Goal: Task Accomplishment & Management: Complete application form

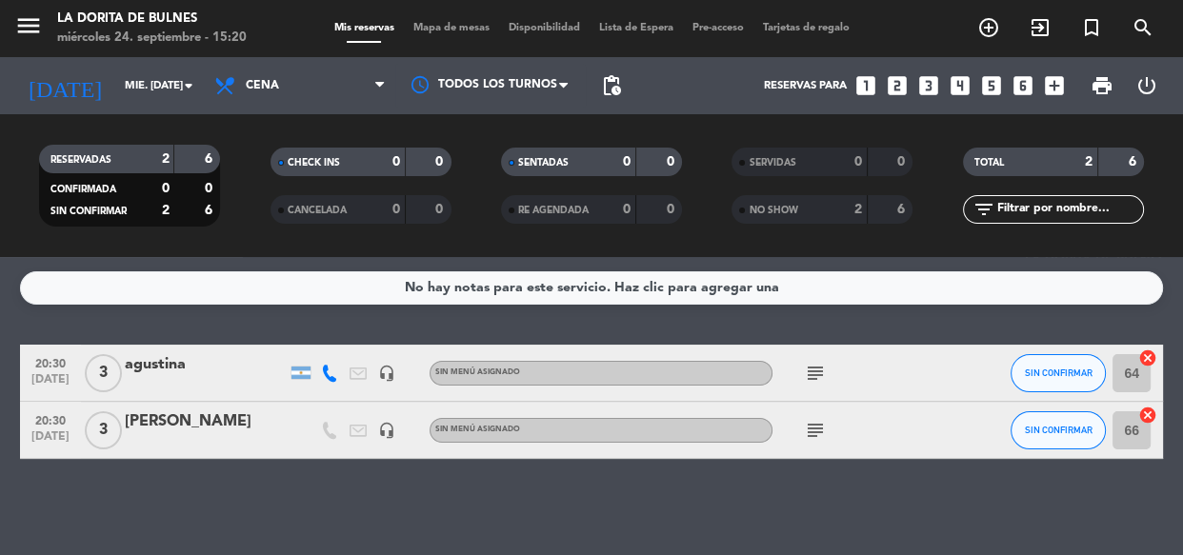
click at [149, 375] on div "agustina" at bounding box center [206, 364] width 162 height 25
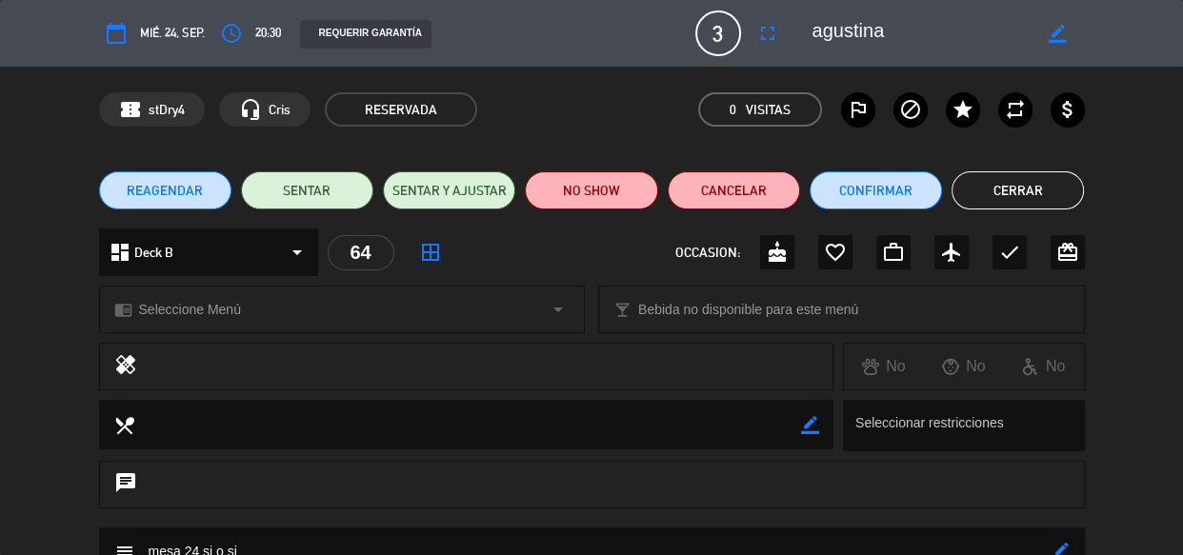
click at [985, 193] on button "Cerrar" at bounding box center [1017, 190] width 132 height 38
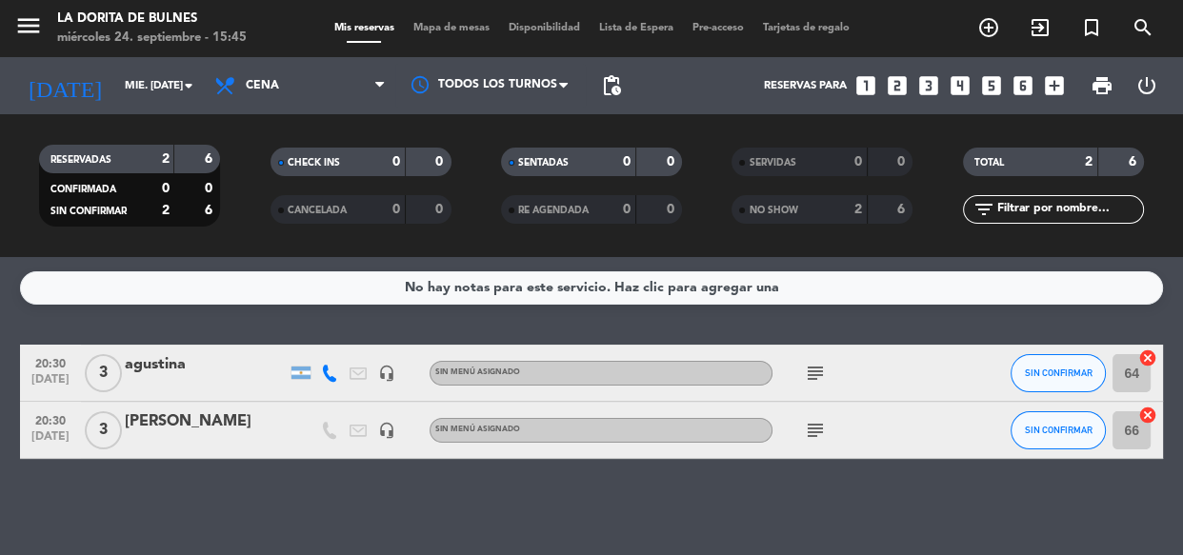
click at [1019, 89] on icon "looks_6" at bounding box center [1022, 85] width 25 height 25
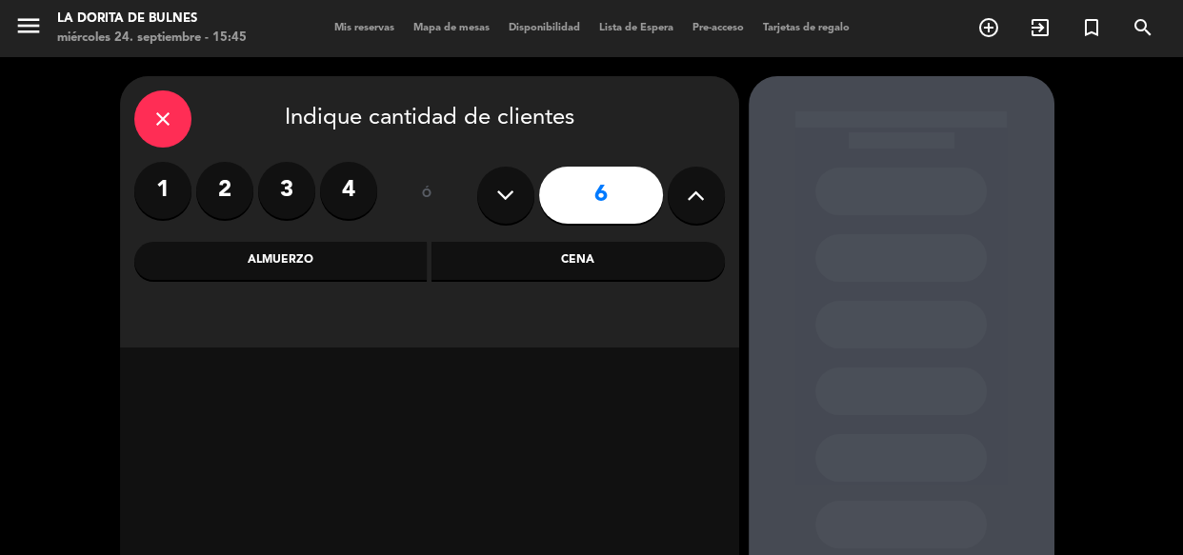
click at [593, 276] on div "Cena" at bounding box center [577, 261] width 293 height 38
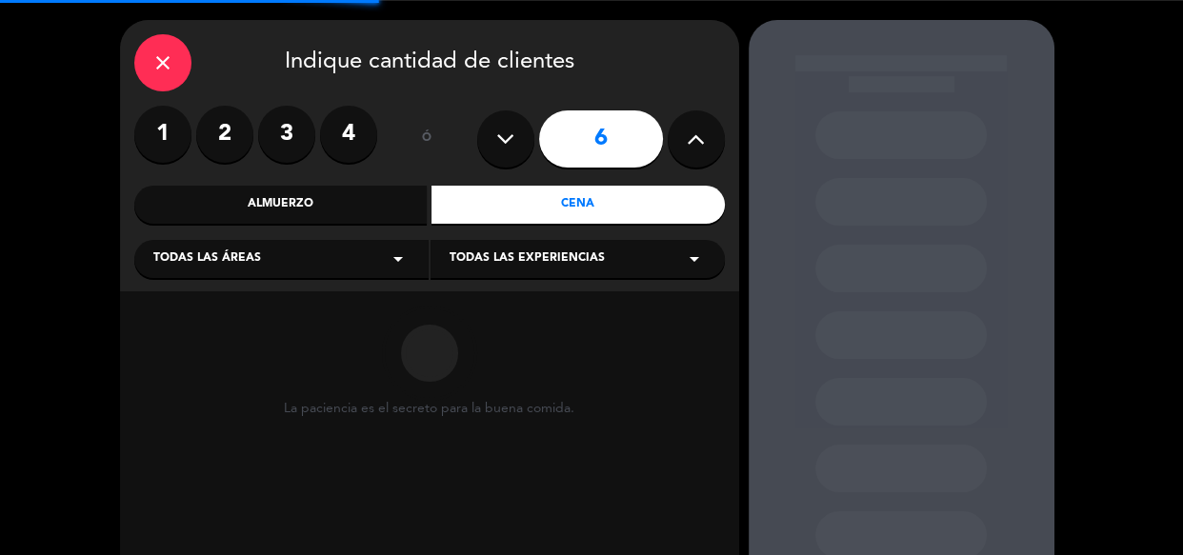
scroll to position [86, 0]
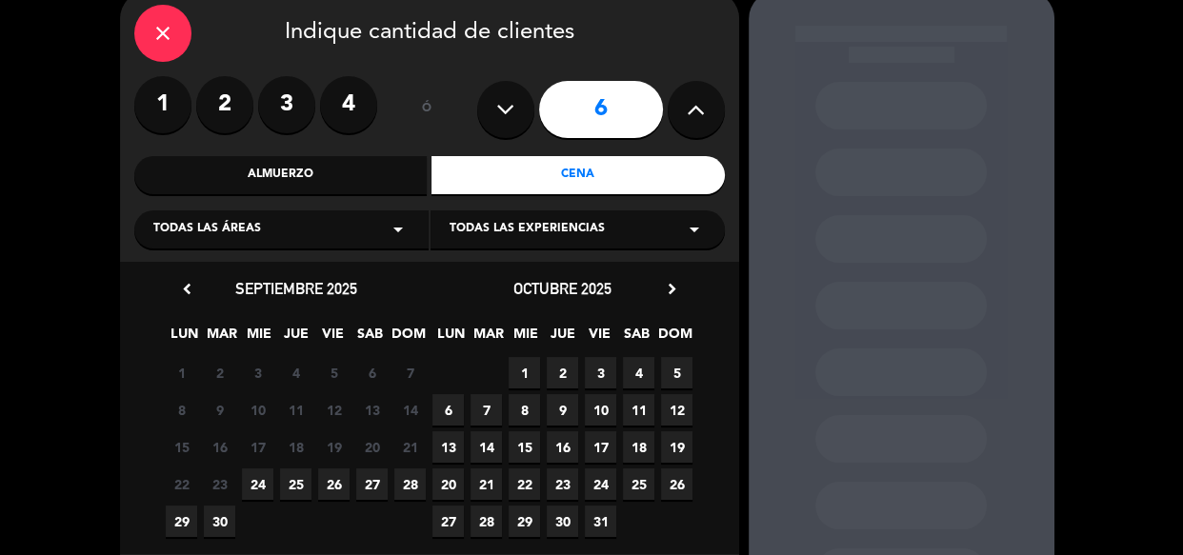
click at [303, 481] on span "25" at bounding box center [295, 483] width 31 height 31
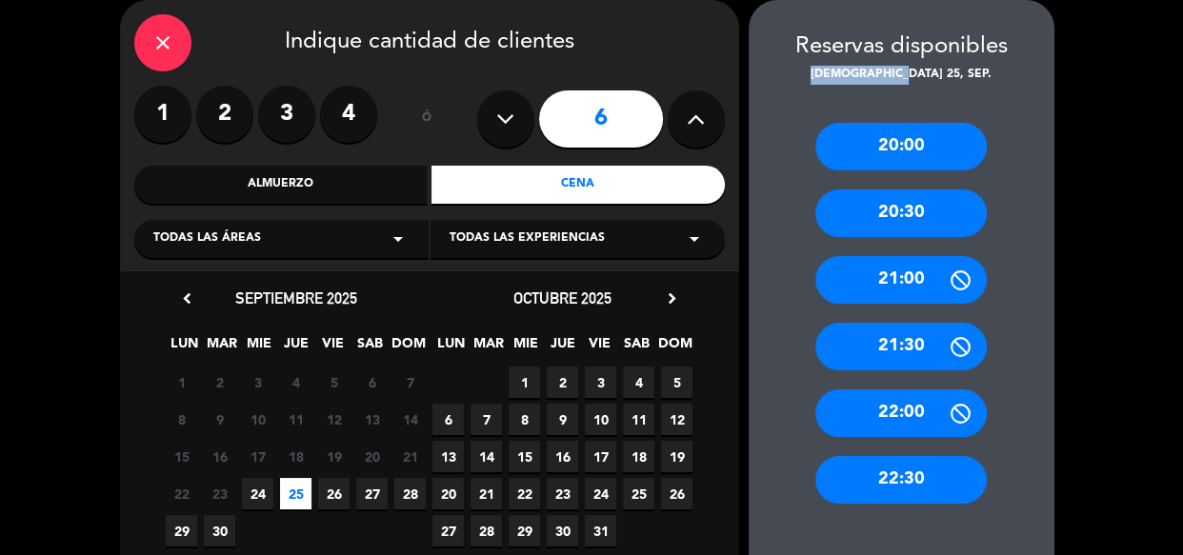
drag, startPoint x: 841, startPoint y: 73, endPoint x: 937, endPoint y: 72, distance: 96.2
click at [937, 72] on div "[DEMOGRAPHIC_DATA] 25, sep." at bounding box center [901, 75] width 306 height 19
drag, startPoint x: 1012, startPoint y: 53, endPoint x: 1026, endPoint y: 61, distance: 15.4
click at [1038, 56] on div "Reservas disponibles" at bounding box center [901, 47] width 306 height 37
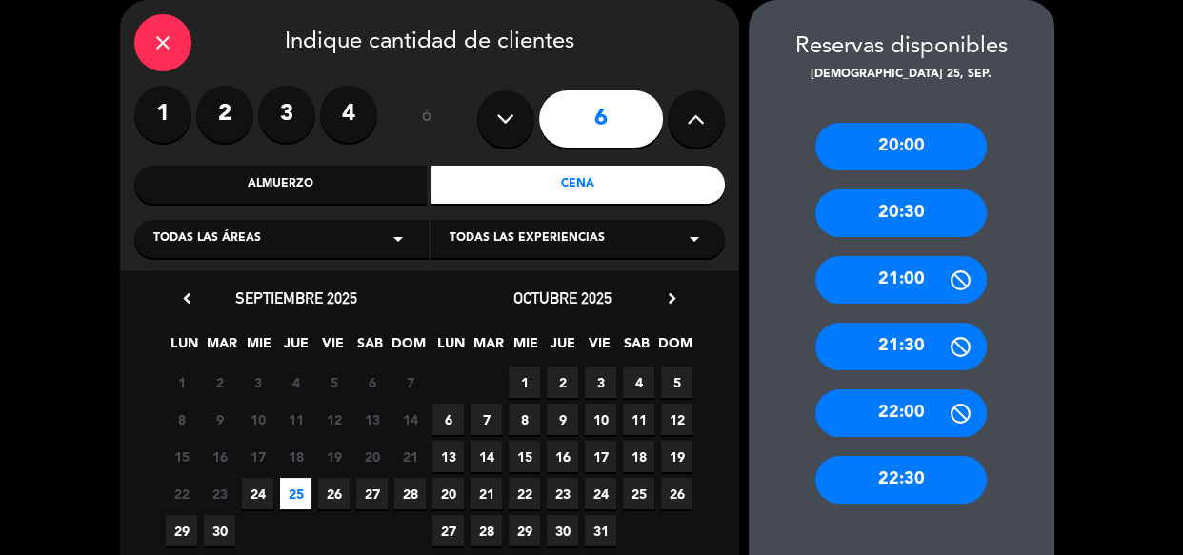
click at [786, 63] on div "Reservas disponibles" at bounding box center [901, 47] width 306 height 37
drag, startPoint x: 1054, startPoint y: 19, endPoint x: 976, endPoint y: 21, distance: 78.1
click at [1133, 6] on ng-component "menu La [PERSON_NAME] miércoles 24. septiembre - 15:45 Mis reservas Mapa de mes…" at bounding box center [591, 294] width 1183 height 741
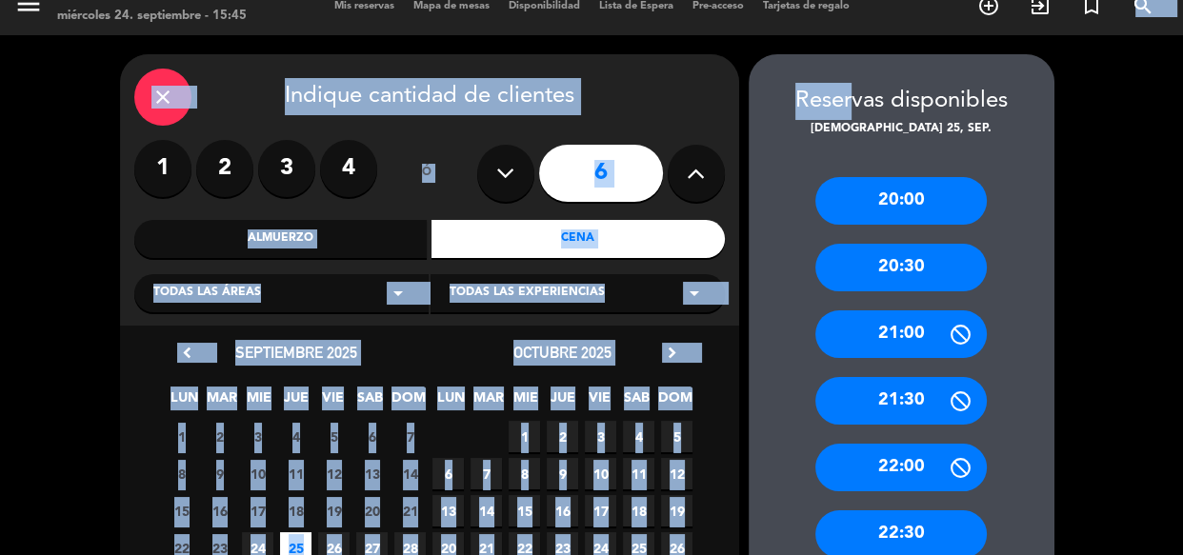
click at [798, 93] on div "Reservas disponibles" at bounding box center [901, 101] width 306 height 37
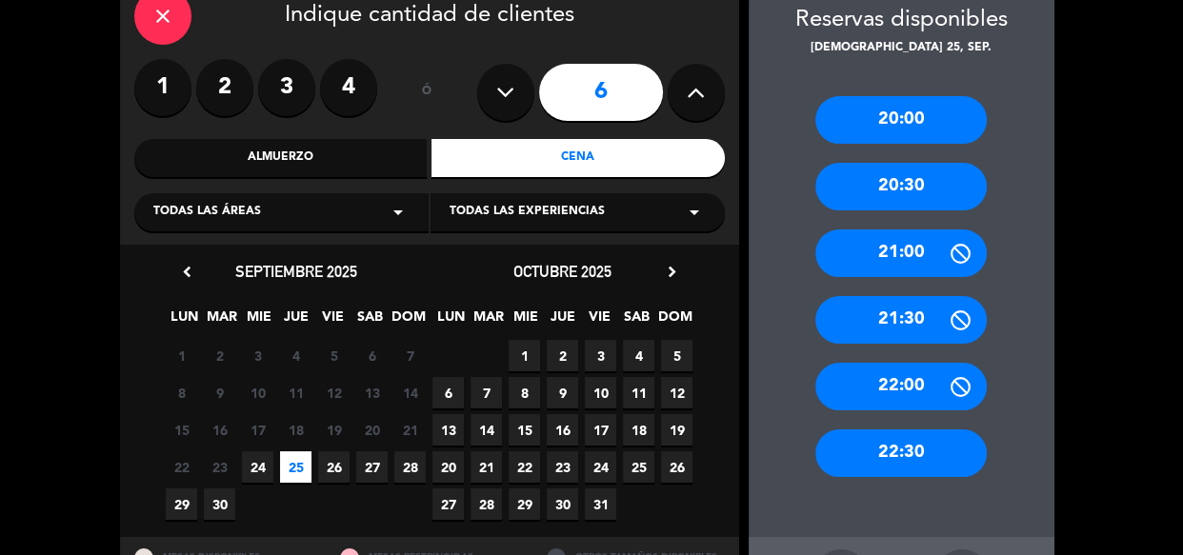
scroll to position [10, 0]
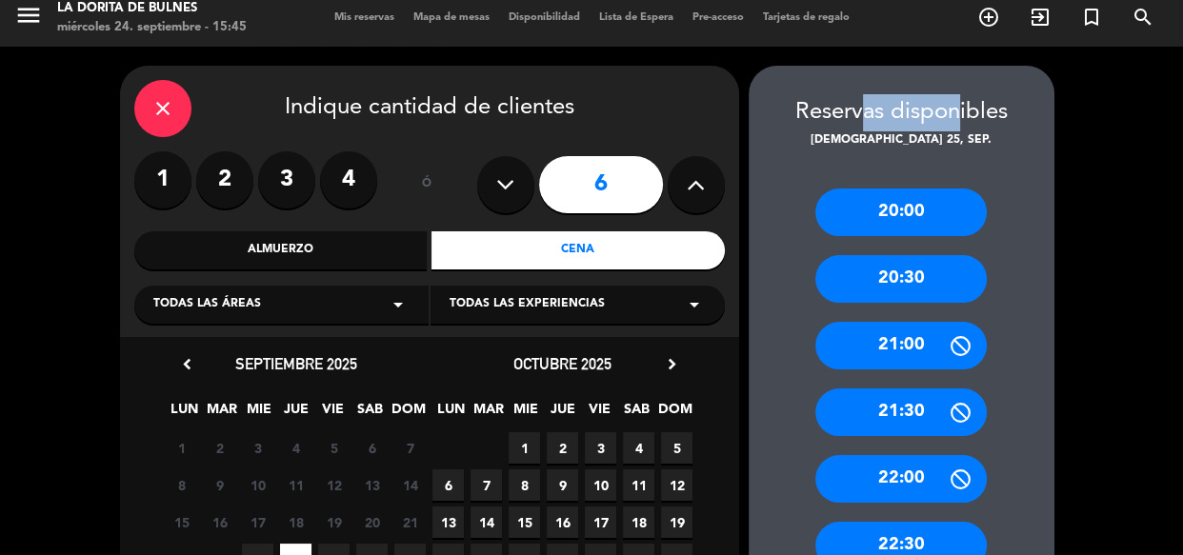
drag, startPoint x: 857, startPoint y: 107, endPoint x: 942, endPoint y: 109, distance: 84.8
click at [942, 109] on div "Reservas disponibles" at bounding box center [901, 112] width 306 height 37
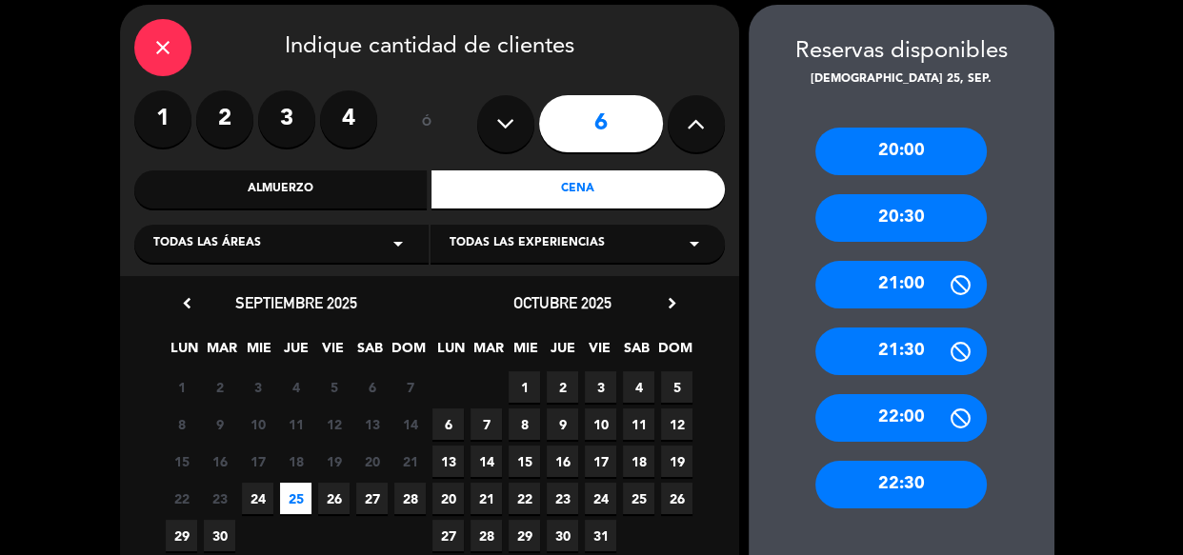
scroll to position [97, 0]
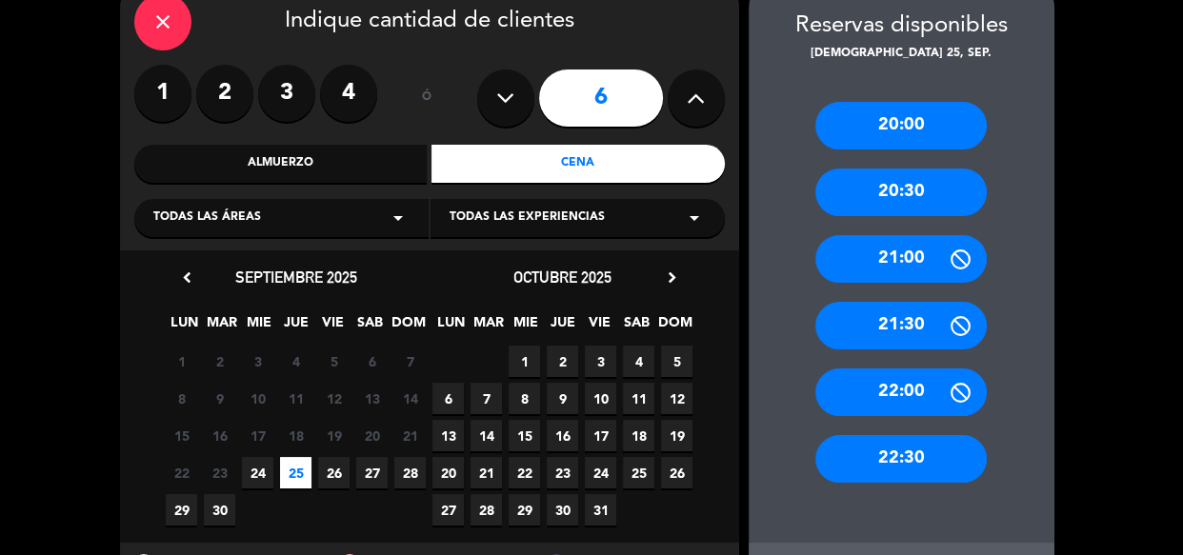
click at [891, 339] on div "21:30" at bounding box center [900, 326] width 171 height 48
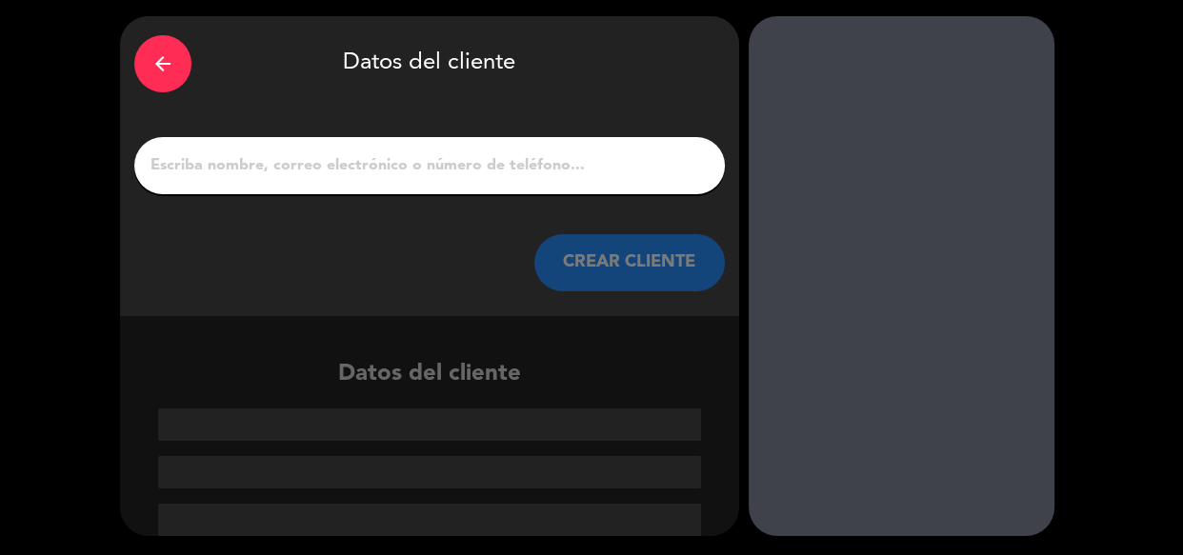
click at [511, 171] on input "1" at bounding box center [430, 165] width 562 height 27
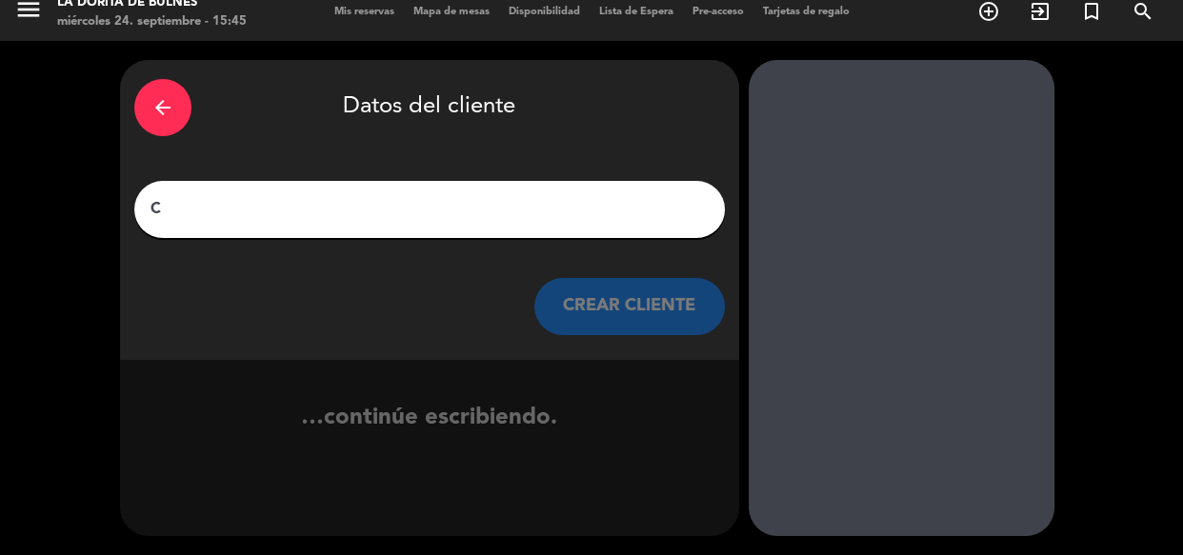
scroll to position [16, 0]
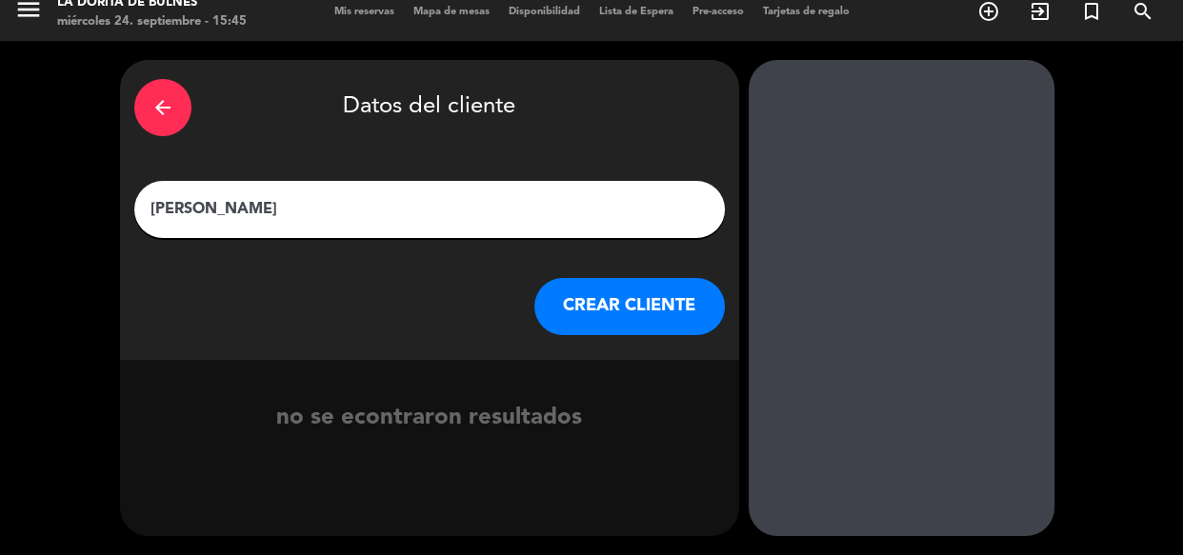
type input "[PERSON_NAME]"
click at [626, 324] on button "CREAR CLIENTE" at bounding box center [629, 306] width 190 height 57
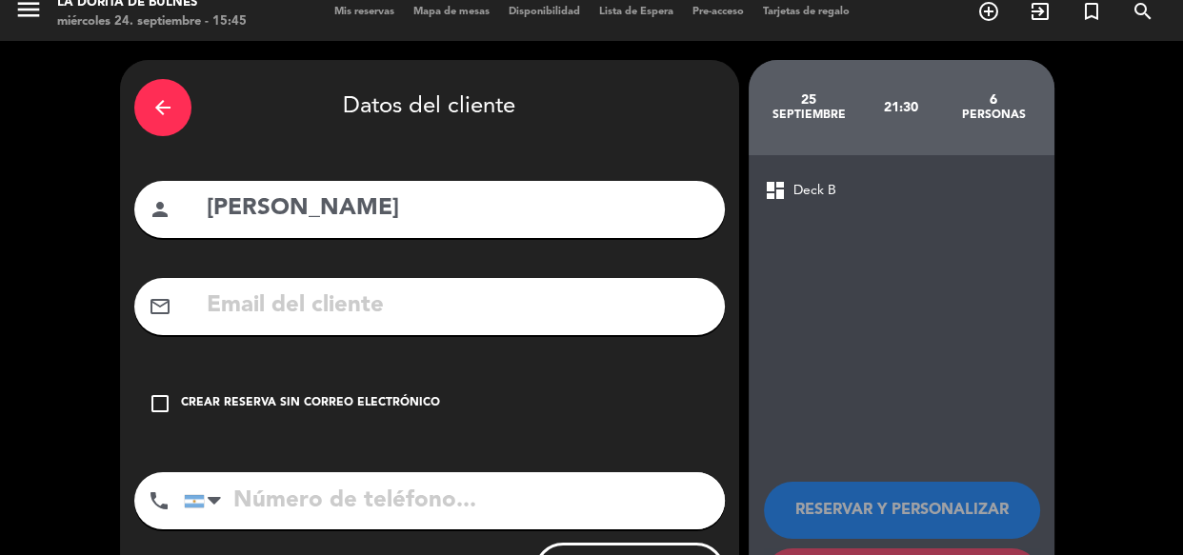
click at [357, 407] on div "Crear reserva sin correo electrónico" at bounding box center [310, 403] width 259 height 19
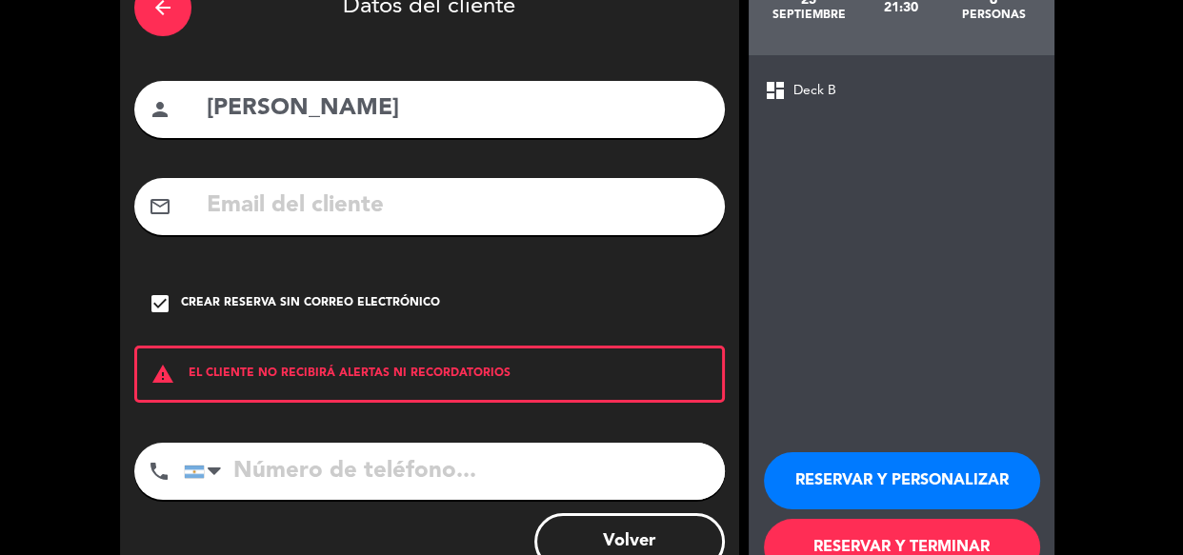
scroll to position [179, 0]
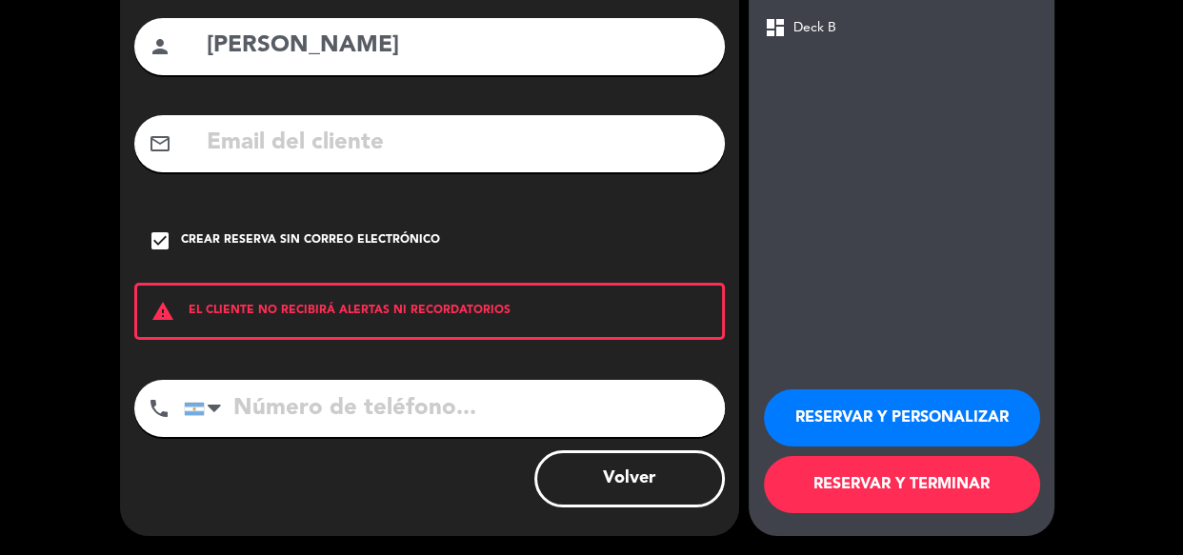
click at [865, 428] on button "RESERVAR Y PERSONALIZAR" at bounding box center [902, 417] width 276 height 57
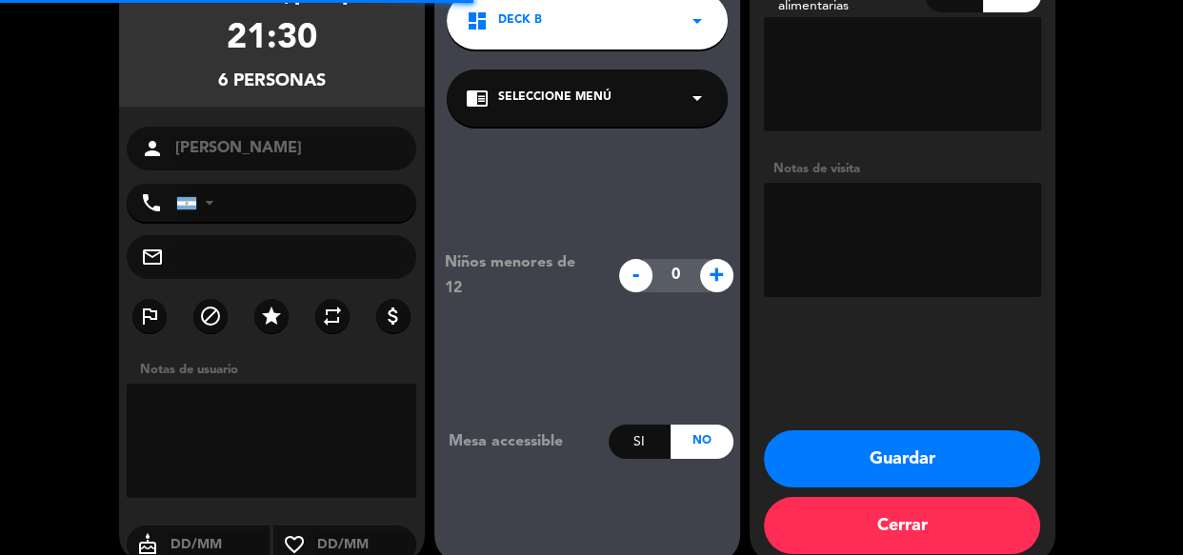
scroll to position [76, 0]
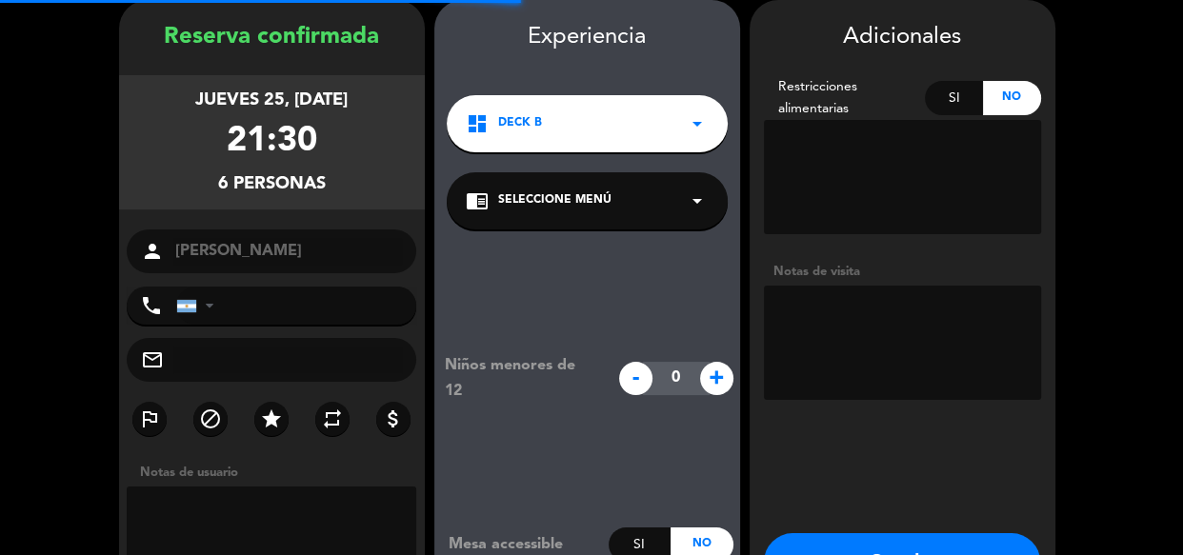
click at [881, 362] on textarea at bounding box center [902, 343] width 277 height 114
drag, startPoint x: 294, startPoint y: 136, endPoint x: 339, endPoint y: 136, distance: 44.8
click at [339, 136] on div "jueves 25, [DATE] 21:30 6 personas" at bounding box center [272, 142] width 306 height 134
click at [337, 136] on div "jueves 25, [DATE] 21:30 6 personas" at bounding box center [272, 142] width 306 height 134
click at [1013, 329] on textarea at bounding box center [902, 343] width 277 height 114
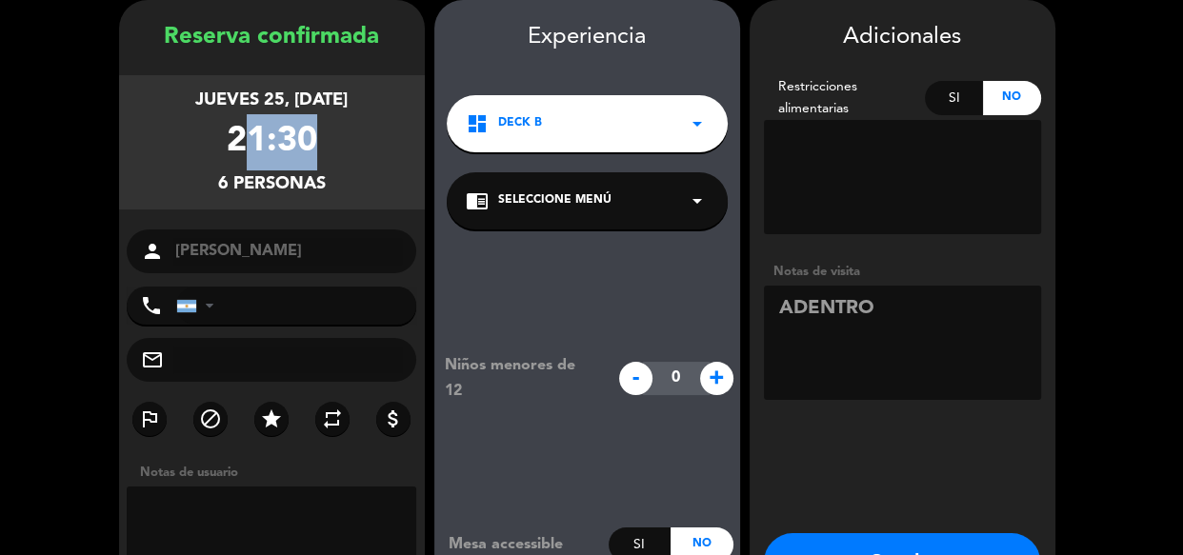
drag, startPoint x: 201, startPoint y: 138, endPoint x: 297, endPoint y: 133, distance: 96.3
click at [297, 133] on div "jueves 25, [DATE] 21:30 6 personas" at bounding box center [272, 142] width 306 height 134
click at [298, 135] on div "21:30" at bounding box center [272, 142] width 90 height 56
drag, startPoint x: 250, startPoint y: 113, endPoint x: 228, endPoint y: 107, distance: 23.8
click at [343, 96] on div "jueves 25, [DATE]" at bounding box center [271, 101] width 152 height 28
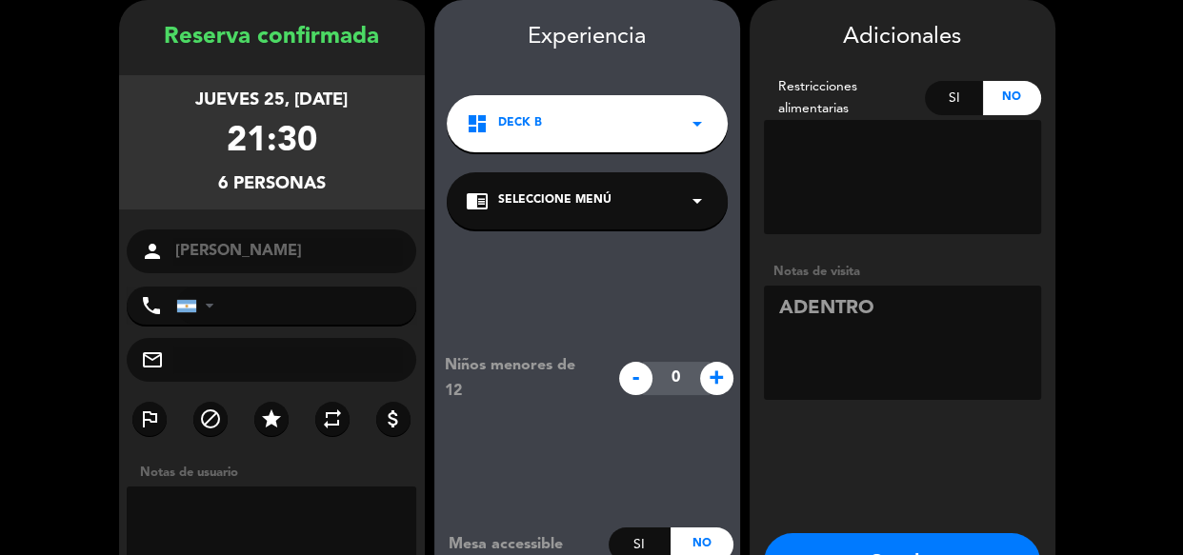
click at [254, 126] on div "21:30" at bounding box center [272, 142] width 90 height 56
drag, startPoint x: 239, startPoint y: 87, endPoint x: 298, endPoint y: 87, distance: 59.0
click at [298, 87] on div "jueves 25, [DATE]" at bounding box center [271, 101] width 152 height 28
click at [295, 99] on div "jueves 25, [DATE]" at bounding box center [271, 101] width 152 height 28
drag, startPoint x: 247, startPoint y: 171, endPoint x: 305, endPoint y: 155, distance: 60.3
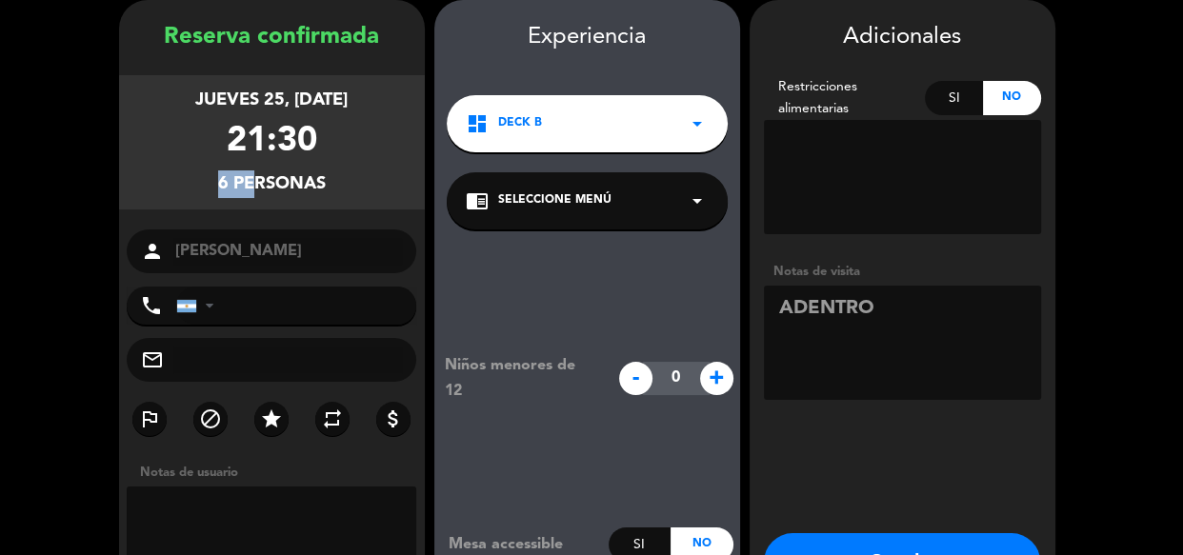
click at [305, 155] on div "jueves 25, [DATE] 21:30 6 personas" at bounding box center [272, 142] width 306 height 134
click at [294, 151] on div "21:30" at bounding box center [272, 142] width 90 height 56
drag, startPoint x: 244, startPoint y: 140, endPoint x: 283, endPoint y: 133, distance: 39.6
click at [283, 133] on div "21:30" at bounding box center [272, 142] width 90 height 56
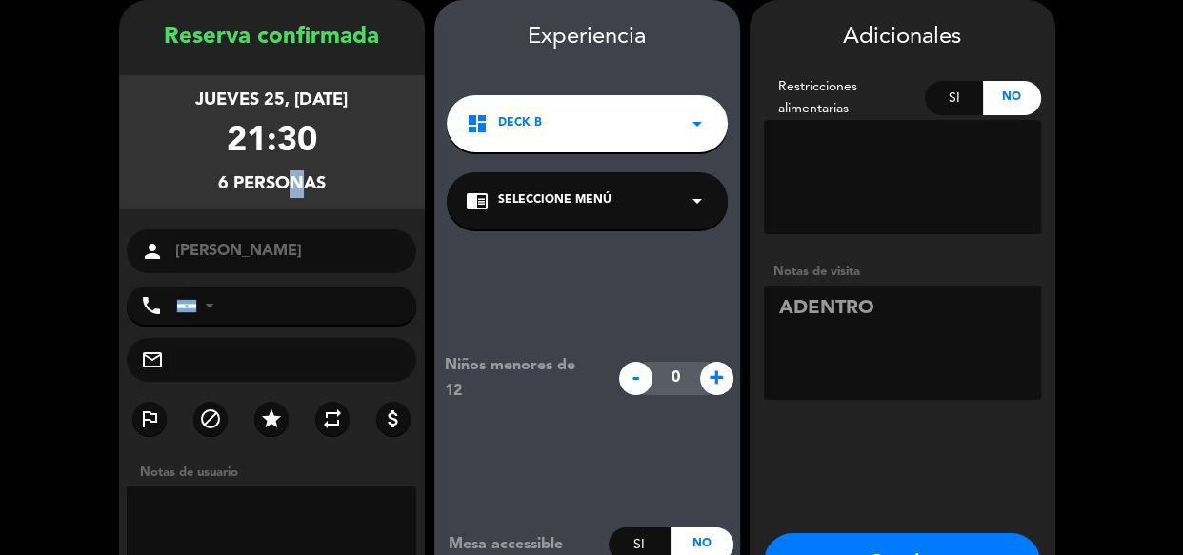
drag, startPoint x: 271, startPoint y: 196, endPoint x: 296, endPoint y: 191, distance: 25.2
click at [296, 191] on div "6 personas" at bounding box center [272, 184] width 108 height 28
click at [284, 184] on div "6 personas" at bounding box center [272, 184] width 108 height 28
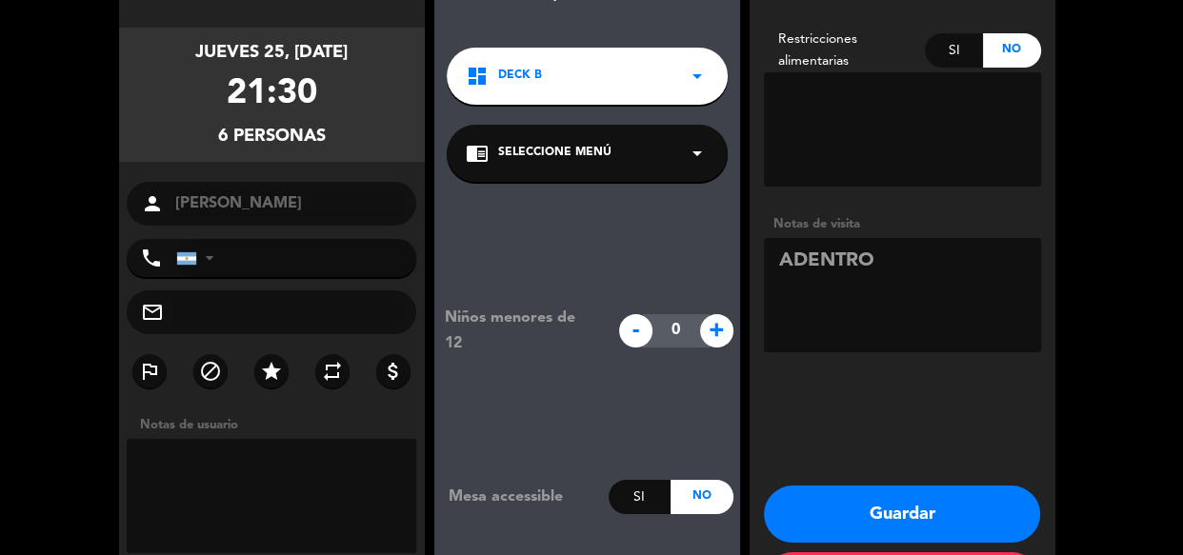
scroll to position [207, 0]
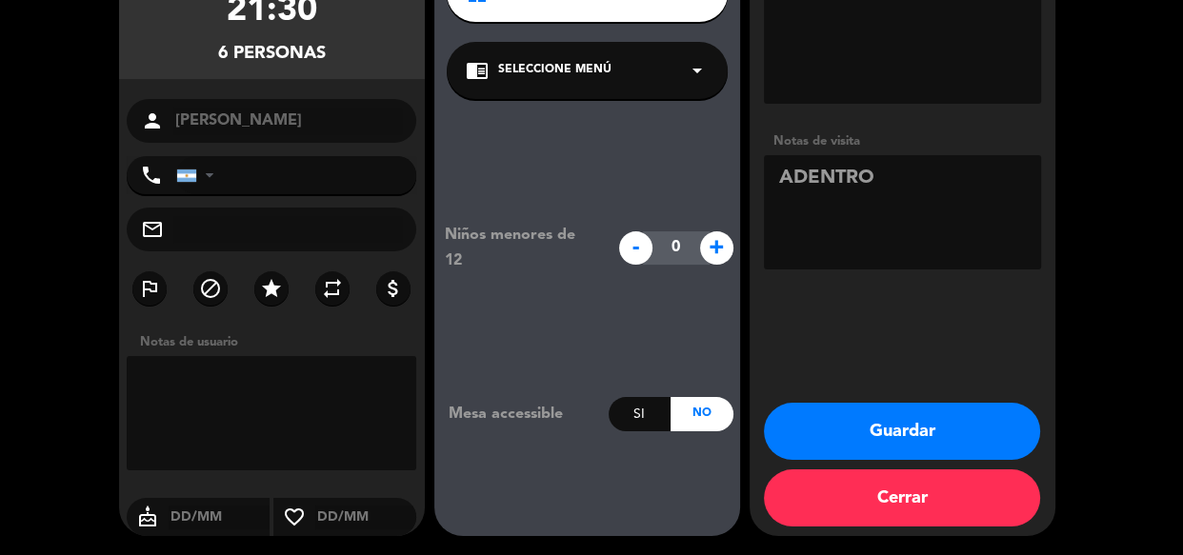
click at [961, 161] on textarea at bounding box center [902, 212] width 277 height 114
type textarea "ADENTRO LISTA DE ESPERA"
click at [867, 412] on button "Guardar" at bounding box center [902, 431] width 276 height 57
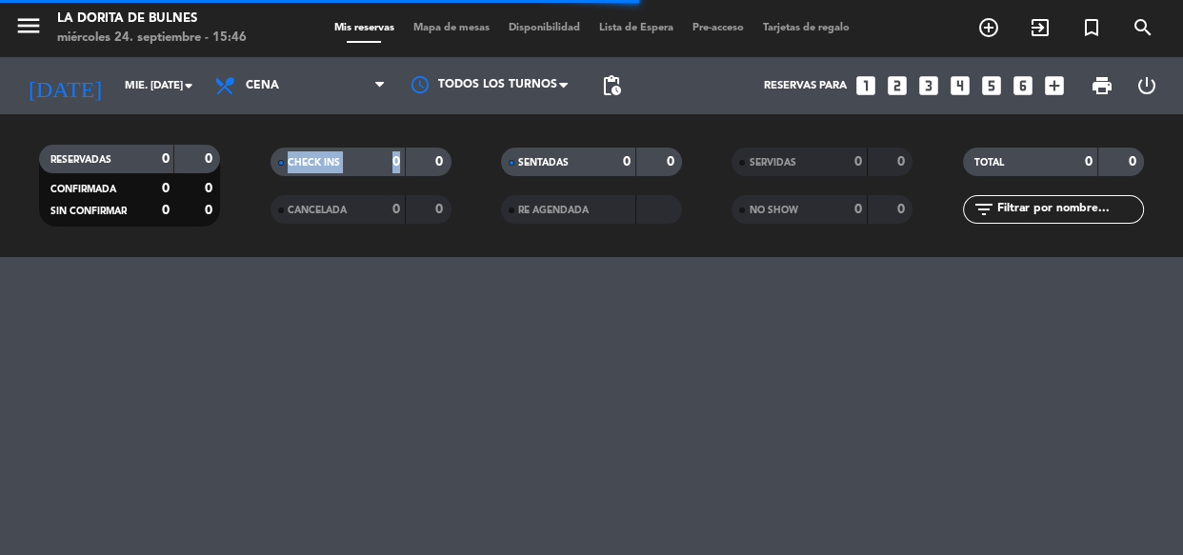
drag, startPoint x: 254, startPoint y: 152, endPoint x: 443, endPoint y: 181, distance: 190.7
click at [429, 181] on div "CHECK INS 0 0" at bounding box center [360, 172] width 230 height 48
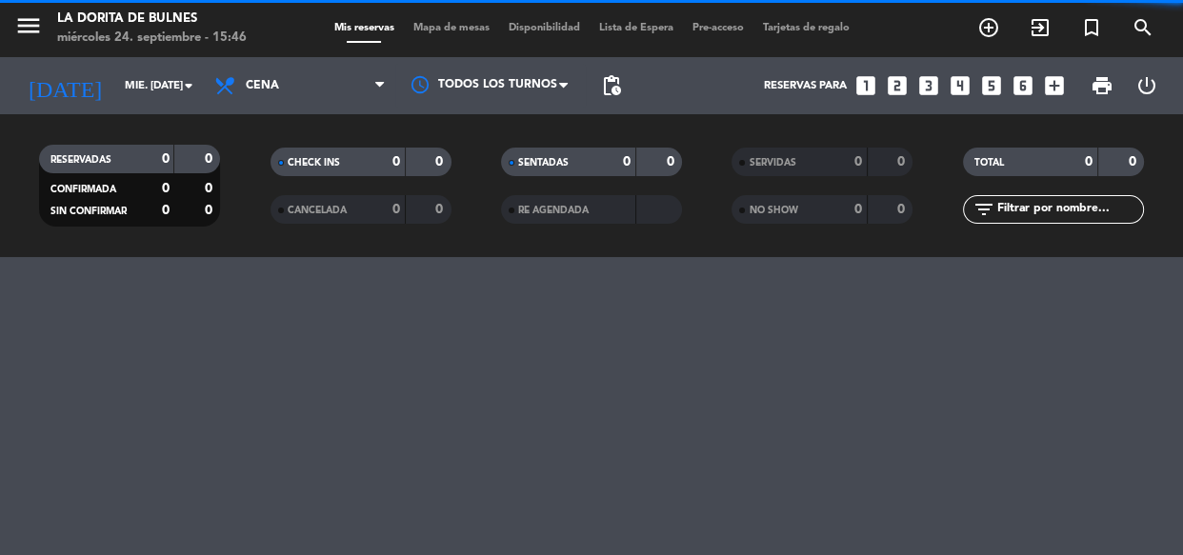
click at [446, 183] on div "CHECK INS 0 0" at bounding box center [360, 172] width 230 height 48
